Goal: Task Accomplishment & Management: Manage account settings

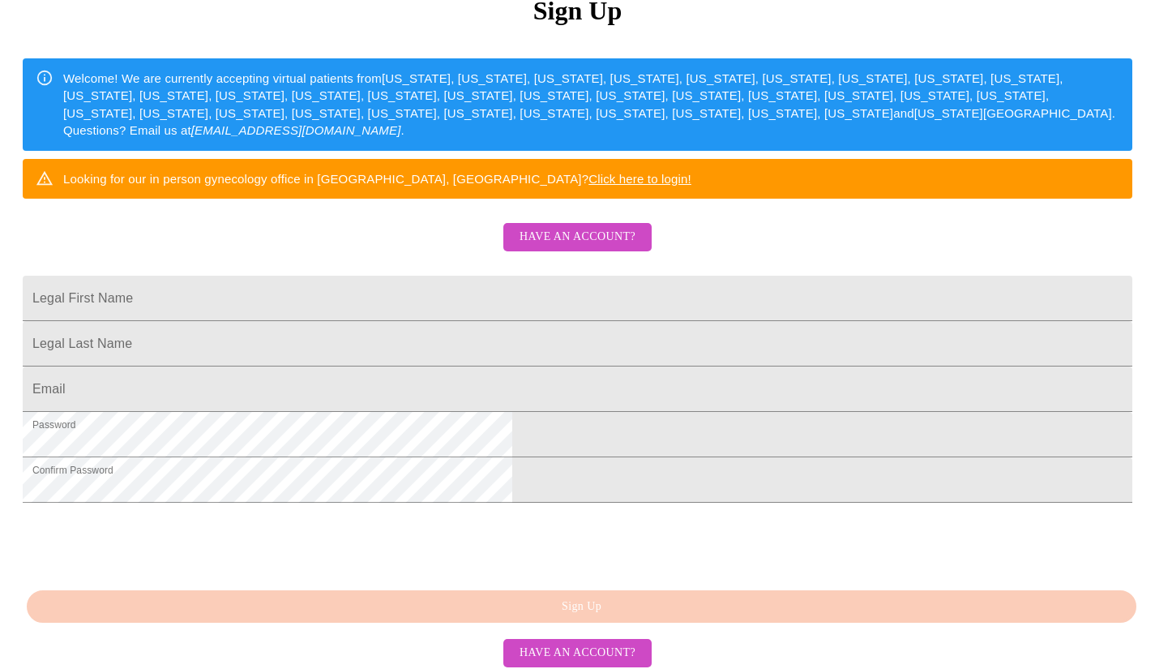
scroll to position [243, 0]
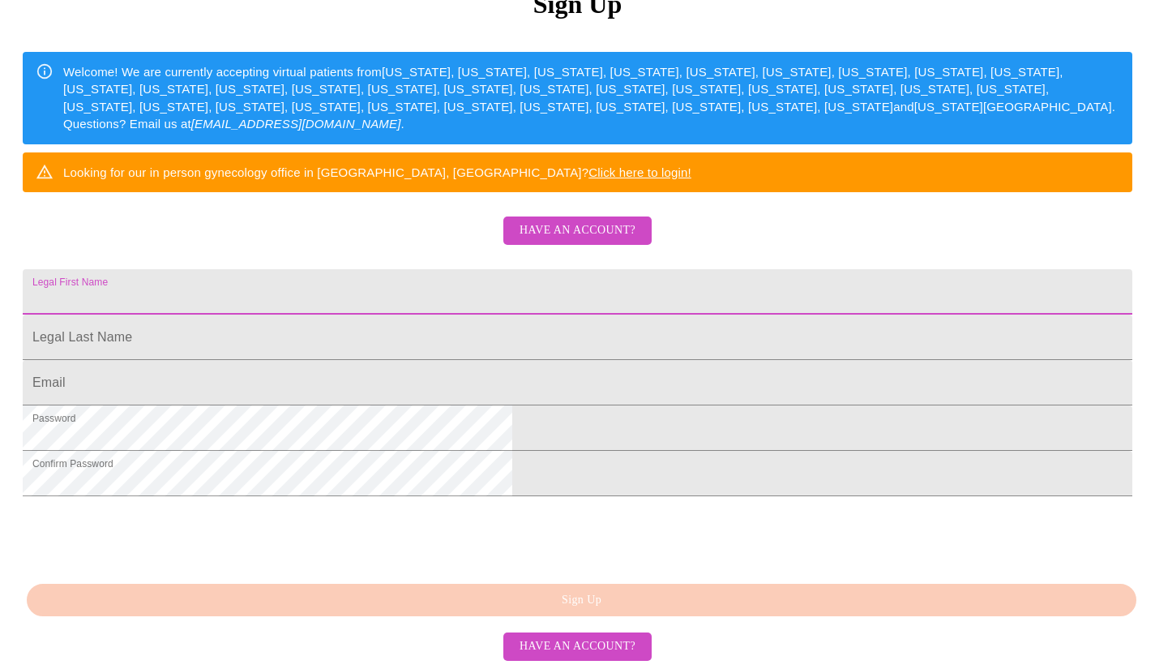
click at [572, 315] on input "Legal First Name" at bounding box center [578, 291] width 1110 height 45
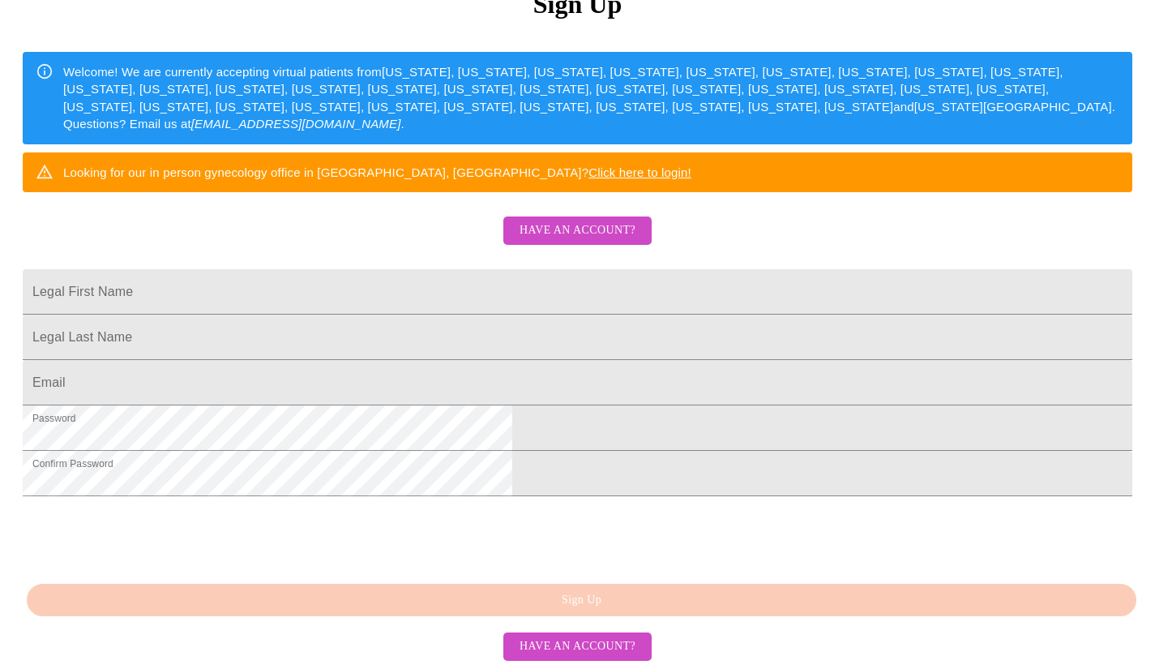
click at [546, 220] on span "Have an account?" at bounding box center [578, 230] width 116 height 20
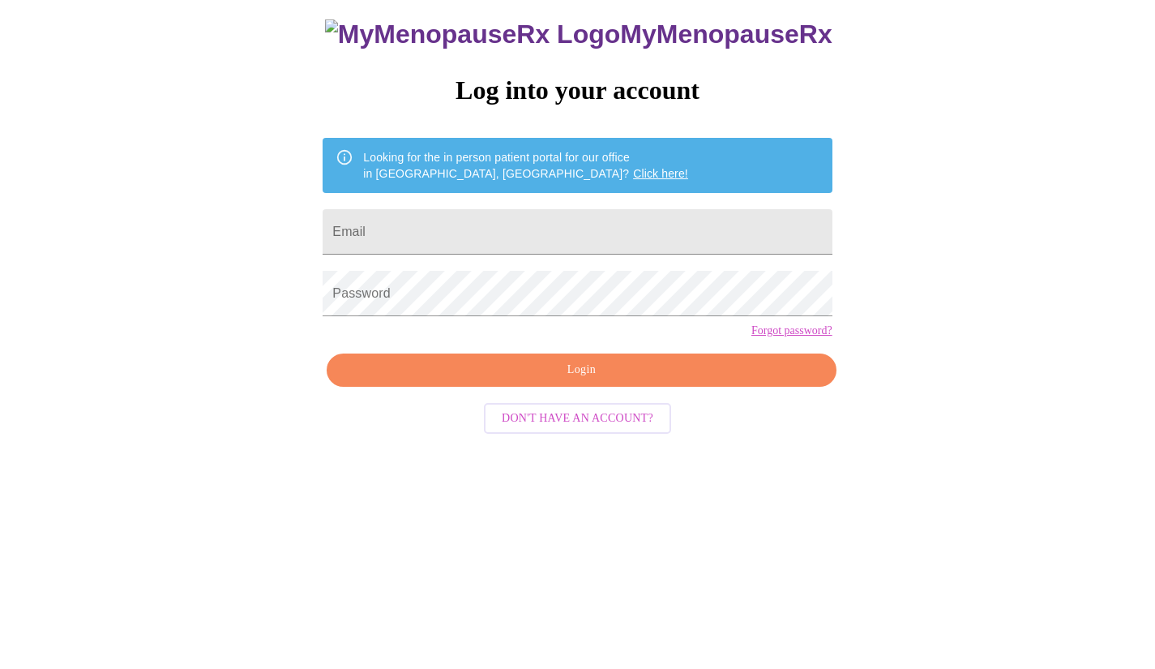
scroll to position [16, 0]
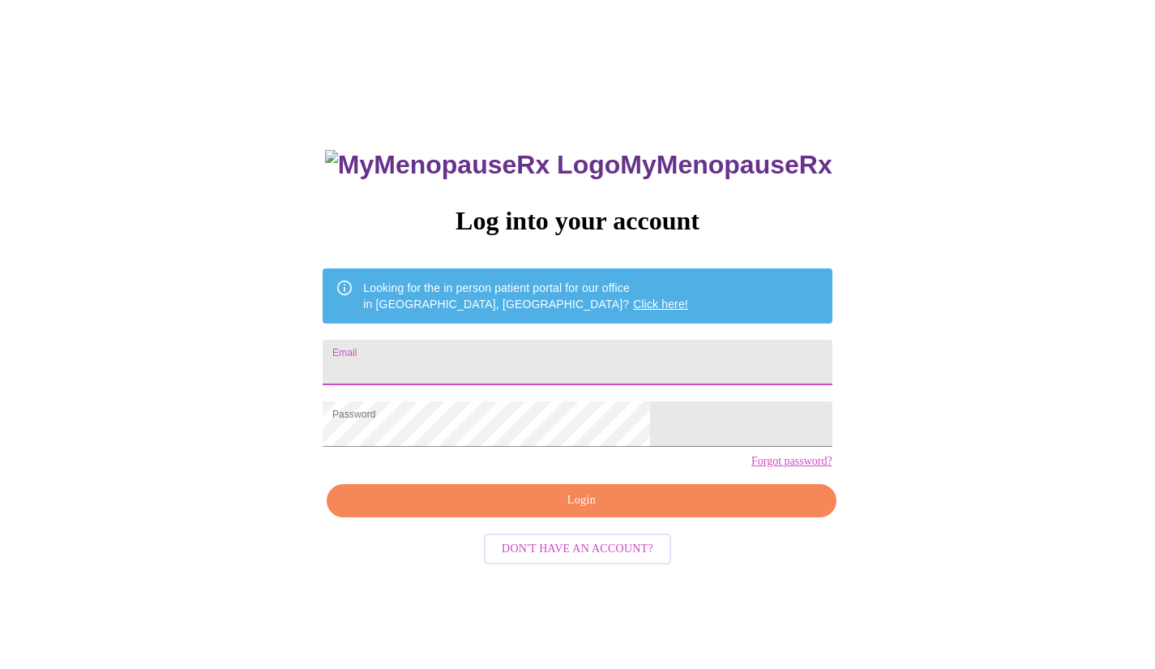
click at [481, 367] on input "Email" at bounding box center [577, 362] width 509 height 45
click at [286, 378] on div "MyMenopauseRx Log into your account Looking for the in person patient portal fo…" at bounding box center [577, 391] width 1142 height 803
click at [464, 358] on input "Email" at bounding box center [577, 362] width 509 height 45
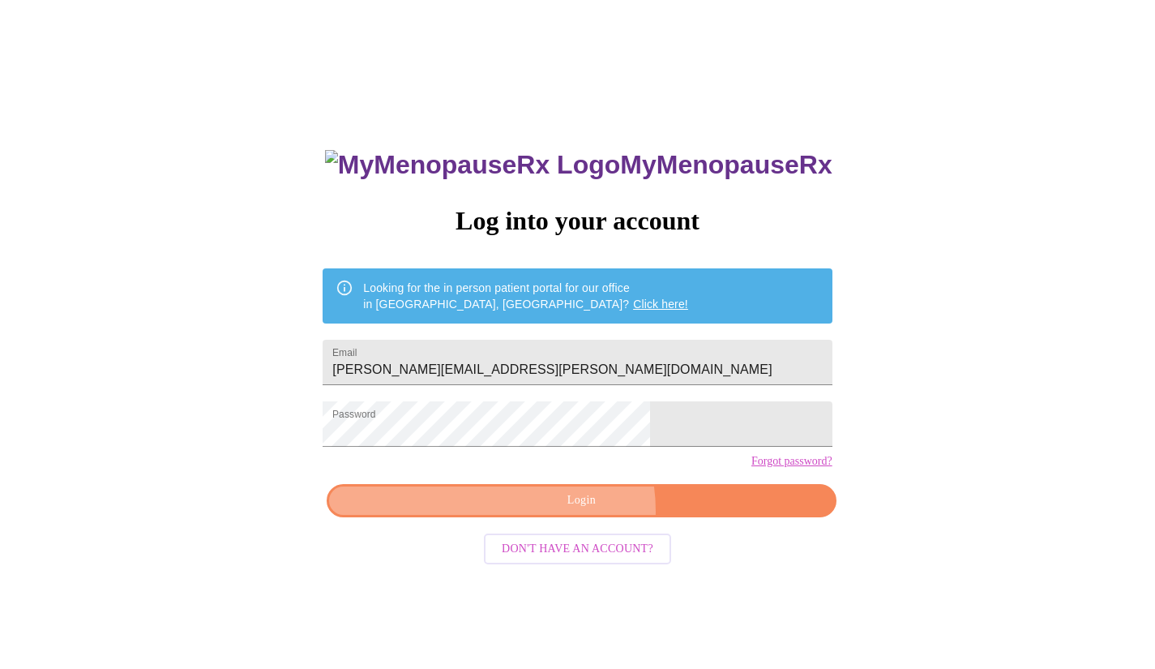
click at [566, 517] on button "Login" at bounding box center [581, 500] width 509 height 33
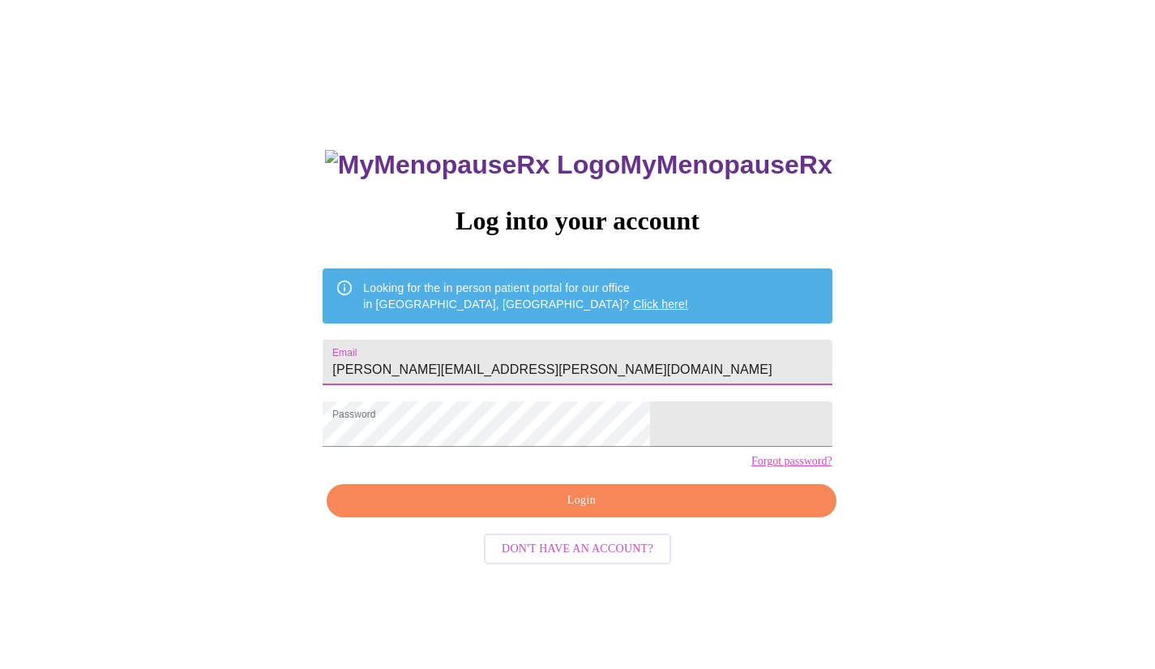
click at [593, 362] on input "[PERSON_NAME][EMAIL_ADDRESS][PERSON_NAME][DOMAIN_NAME]" at bounding box center [577, 362] width 509 height 45
type input "[PERSON_NAME][EMAIL_ADDRESS][DOMAIN_NAME]"
click at [564, 543] on div "MyMenopauseRx Log into your account Looking for the in person patient portal fo…" at bounding box center [577, 458] width 542 height 669
click at [562, 511] on span "Login" at bounding box center [581, 500] width 472 height 20
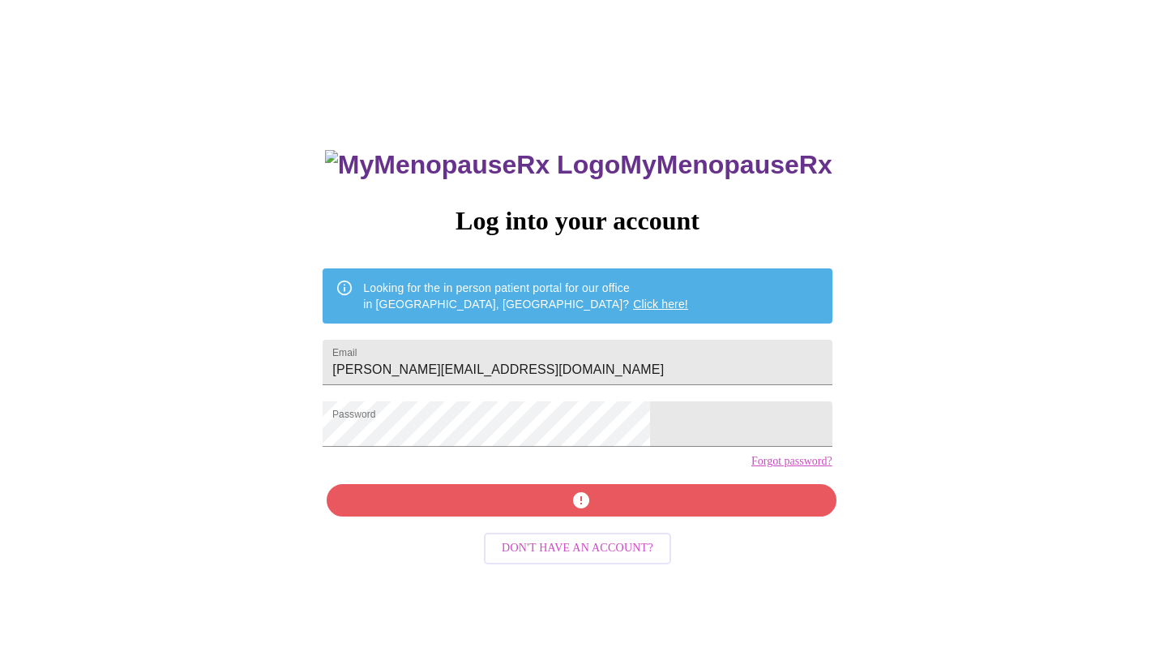
click at [751, 468] on link "Forgot password?" at bounding box center [791, 461] width 81 height 13
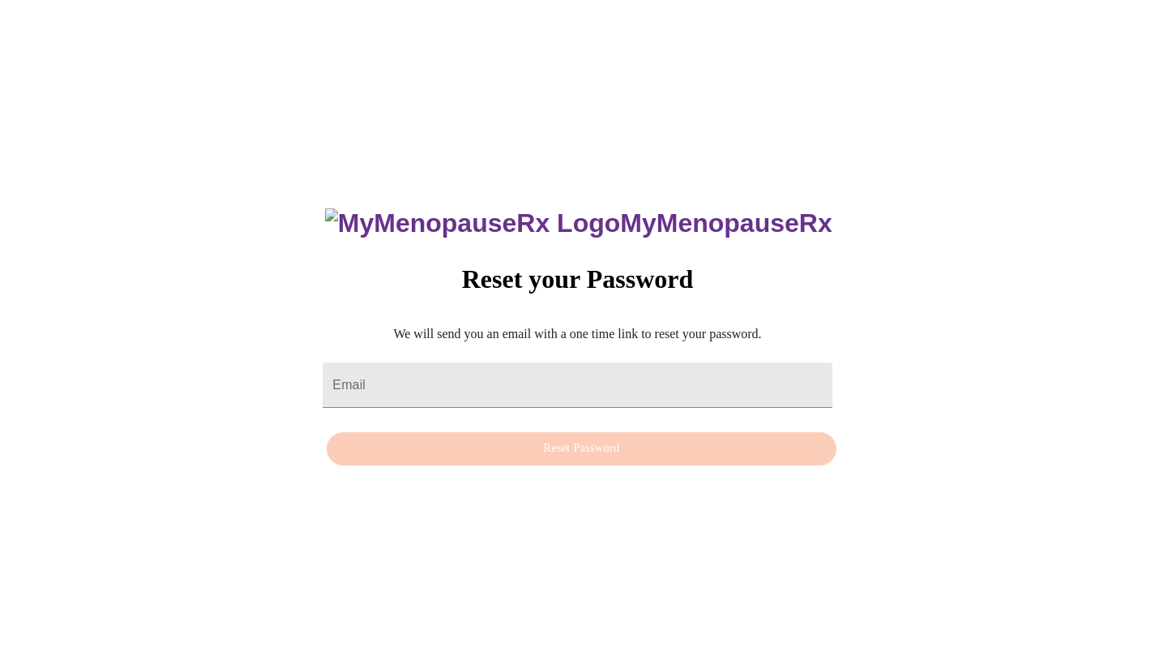
click at [466, 362] on input "Email" at bounding box center [577, 384] width 509 height 45
click at [471, 362] on input "Email" at bounding box center [577, 384] width 509 height 45
click at [464, 374] on input "Email" at bounding box center [577, 384] width 509 height 45
type input "[PERSON_NAME][EMAIL_ADDRESS][PERSON_NAME][DOMAIN_NAME]"
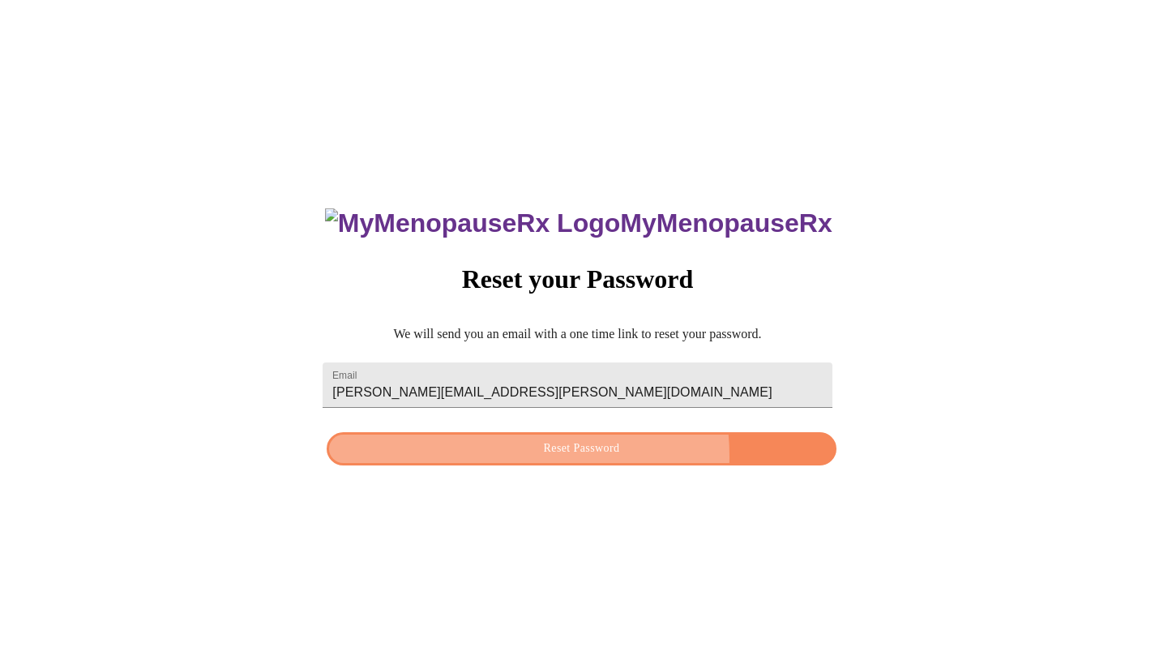
click at [548, 456] on span "Reset Password" at bounding box center [581, 449] width 472 height 20
